Goal: Contribute content: Contribute content

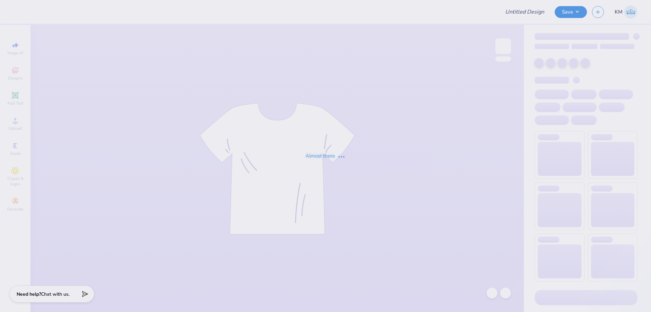
type input "Crewneck"
type input "12"
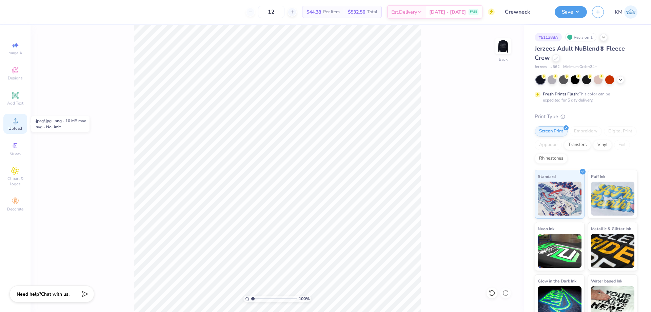
click at [19, 124] on div "Upload" at bounding box center [15, 124] width 24 height 20
click at [17, 122] on circle at bounding box center [15, 123] width 4 height 4
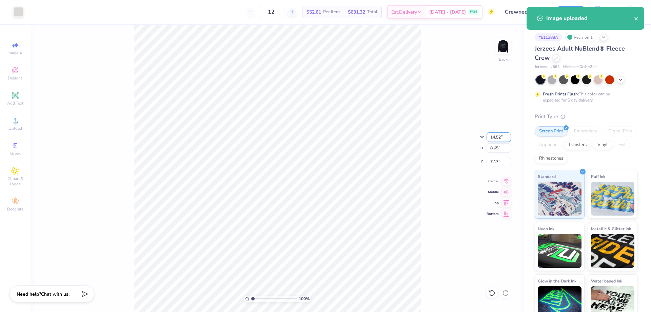
click at [489, 134] on input "14.52" at bounding box center [498, 136] width 24 height 9
type input "3.50"
type input "2.08"
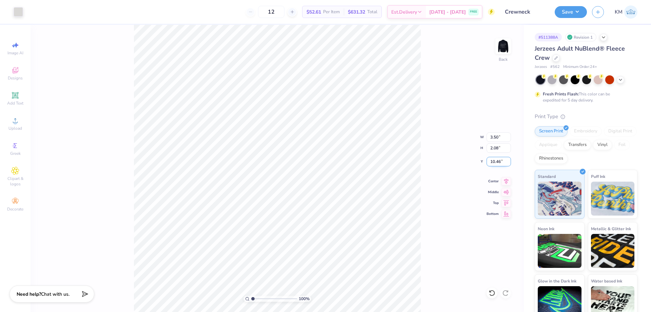
click at [494, 162] on input "10.46" at bounding box center [498, 161] width 24 height 9
type input "3.00"
click at [506, 42] on img at bounding box center [503, 46] width 27 height 27
click at [17, 118] on icon at bounding box center [15, 120] width 8 height 8
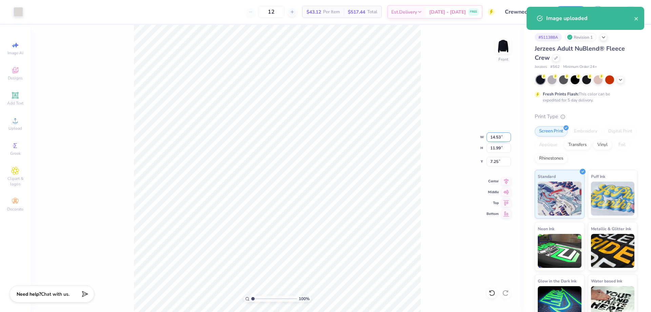
click at [491, 136] on input "14.53" at bounding box center [498, 136] width 24 height 9
type input "12.00"
type input "9.90"
click at [497, 166] on input "8.30" at bounding box center [498, 161] width 24 height 9
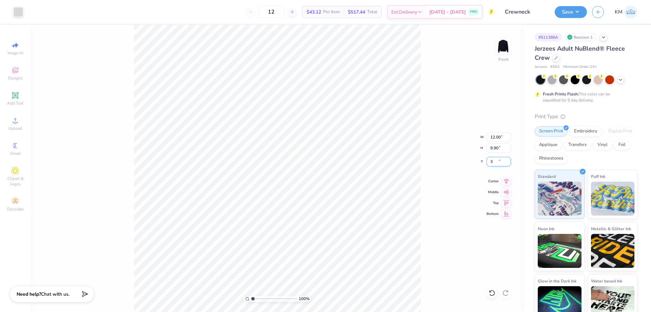
type input "3.00"
click at [502, 43] on img at bounding box center [503, 46] width 27 height 27
click at [560, 15] on button "Save" at bounding box center [571, 11] width 32 height 12
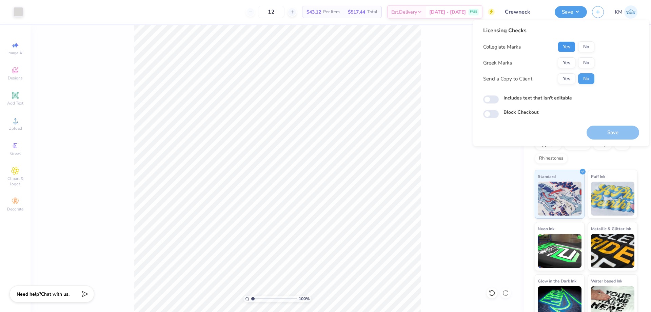
click at [569, 46] on button "Yes" at bounding box center [567, 46] width 18 height 11
click at [583, 61] on button "No" at bounding box center [586, 62] width 16 height 11
click at [562, 80] on button "Yes" at bounding box center [567, 78] width 18 height 11
click at [604, 132] on button "Save" at bounding box center [612, 132] width 53 height 14
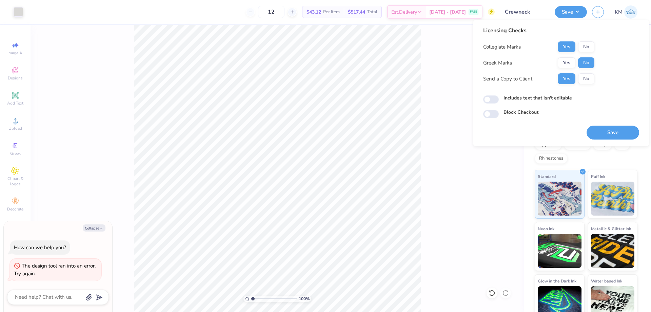
type textarea "x"
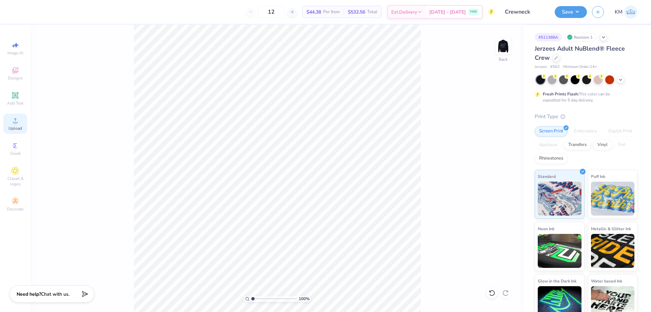
click at [16, 118] on icon at bounding box center [15, 120] width 8 height 8
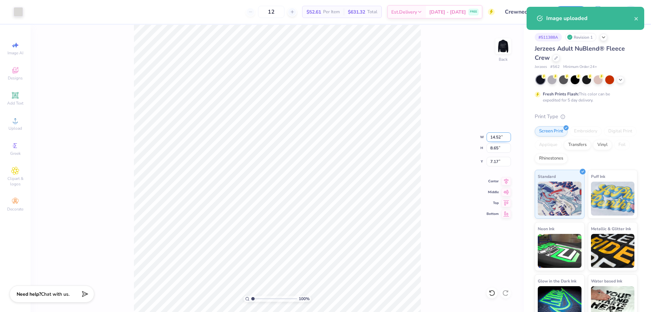
click at [501, 134] on input "14.52" at bounding box center [498, 136] width 24 height 9
type input "3.50"
type input "2.08"
click at [499, 159] on input "10.46" at bounding box center [498, 161] width 24 height 9
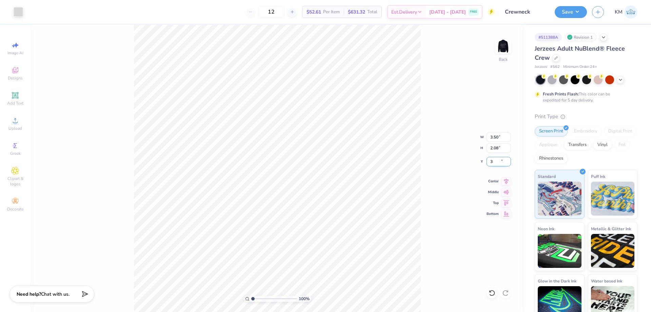
type input "3.00"
click at [503, 42] on img at bounding box center [503, 46] width 27 height 27
click at [17, 120] on icon at bounding box center [15, 120] width 8 height 8
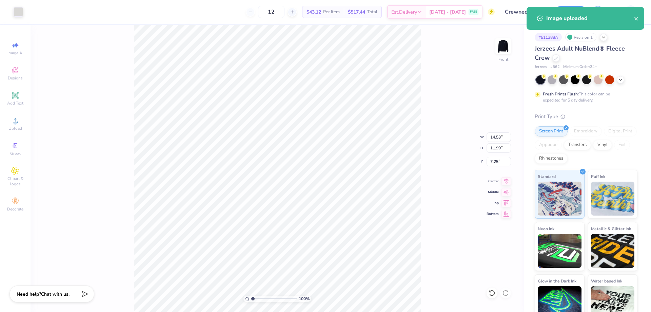
click at [498, 142] on div "100 % Front W 14.53 14.53 " H 11.99 11.99 " Y 7.25 7.25 " Center Middle Top Bot…" at bounding box center [277, 168] width 493 height 287
click at [497, 137] on div "100 % Front W 14.53 H 11.99 Y 7.25 Center Middle Top Bottom" at bounding box center [277, 168] width 493 height 287
click at [489, 136] on input "14.53" at bounding box center [498, 136] width 24 height 9
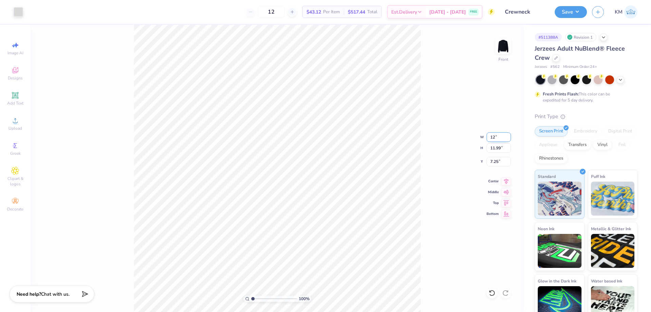
type input "12.00"
type input "9.90"
click at [493, 163] on input "8.30" at bounding box center [498, 161] width 24 height 9
type input "3.00"
click at [564, 7] on button "Save" at bounding box center [571, 11] width 32 height 12
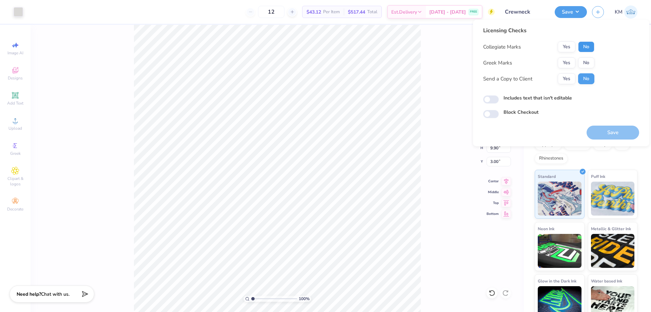
click at [586, 50] on button "No" at bounding box center [586, 46] width 16 height 11
click at [567, 63] on button "Yes" at bounding box center [567, 62] width 18 height 11
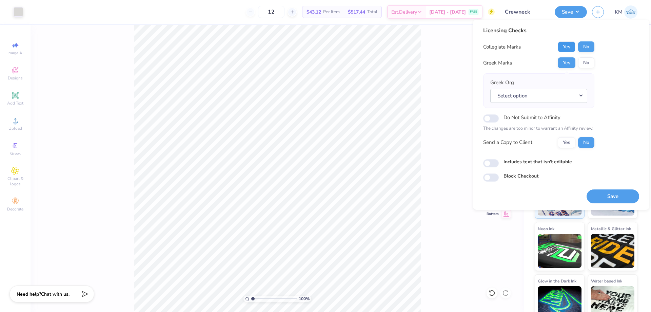
click at [570, 52] on button "Yes" at bounding box center [567, 46] width 18 height 11
click at [589, 65] on button "No" at bounding box center [586, 62] width 16 height 11
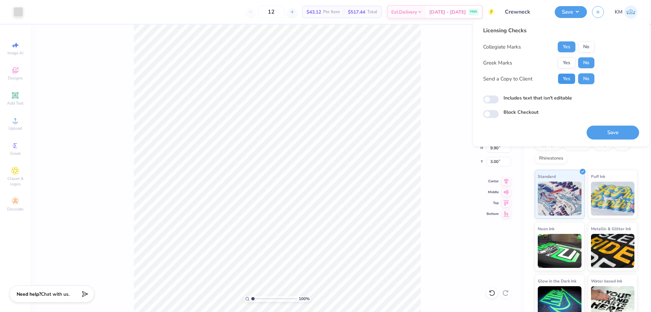
click at [568, 79] on button "Yes" at bounding box center [567, 78] width 18 height 11
click at [603, 131] on button "Save" at bounding box center [612, 132] width 53 height 14
